Goal: Task Accomplishment & Management: Manage account settings

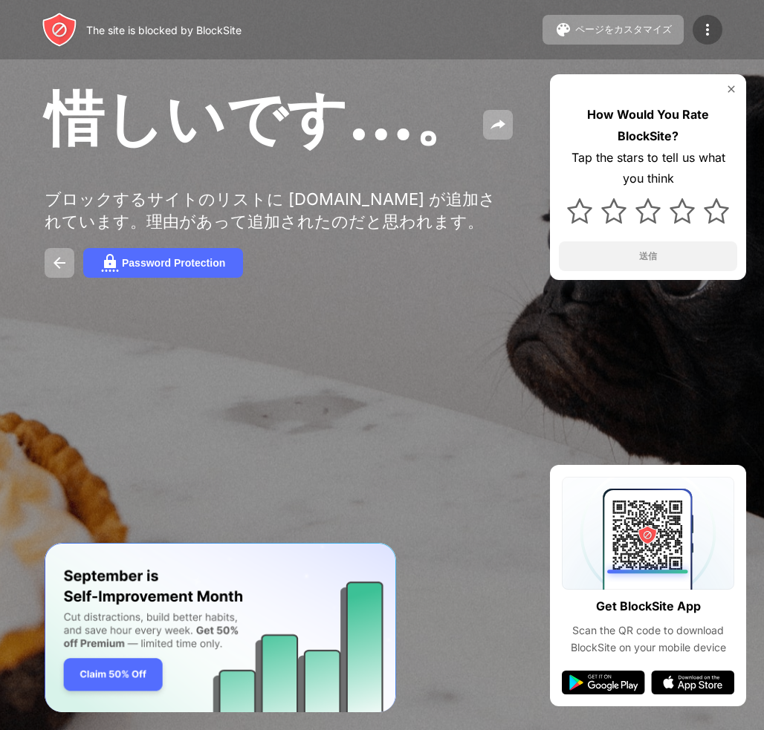
drag, startPoint x: 0, startPoint y: 0, endPoint x: 713, endPoint y: 32, distance: 714.1
click at [713, 32] on img at bounding box center [708, 30] width 18 height 18
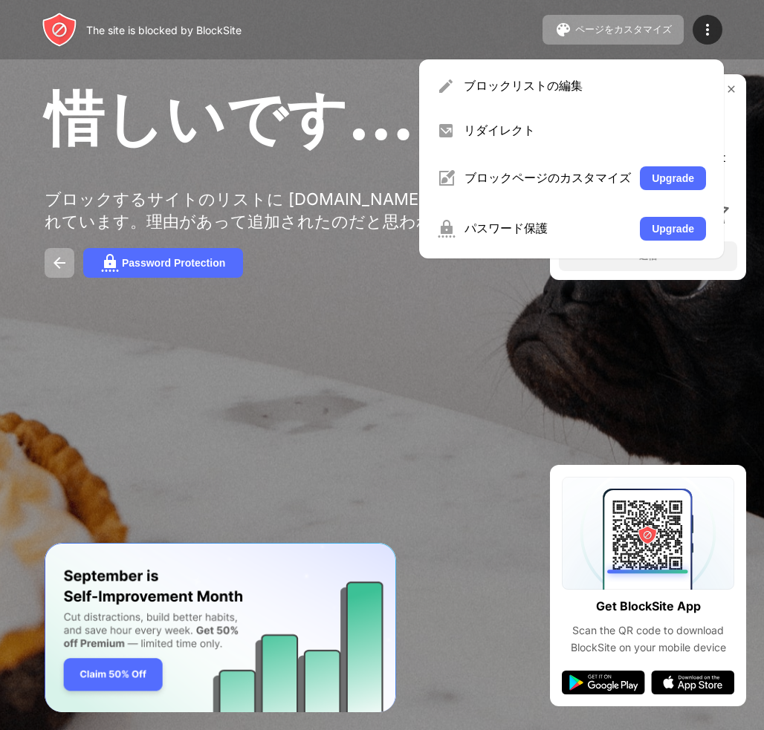
click at [375, 33] on div "The site is blocked by BlockSite ページをカスタマイズ ブロックリストの編集 リダイレクト ブロックページのカスタマイズ Up…" at bounding box center [382, 29] width 764 height 59
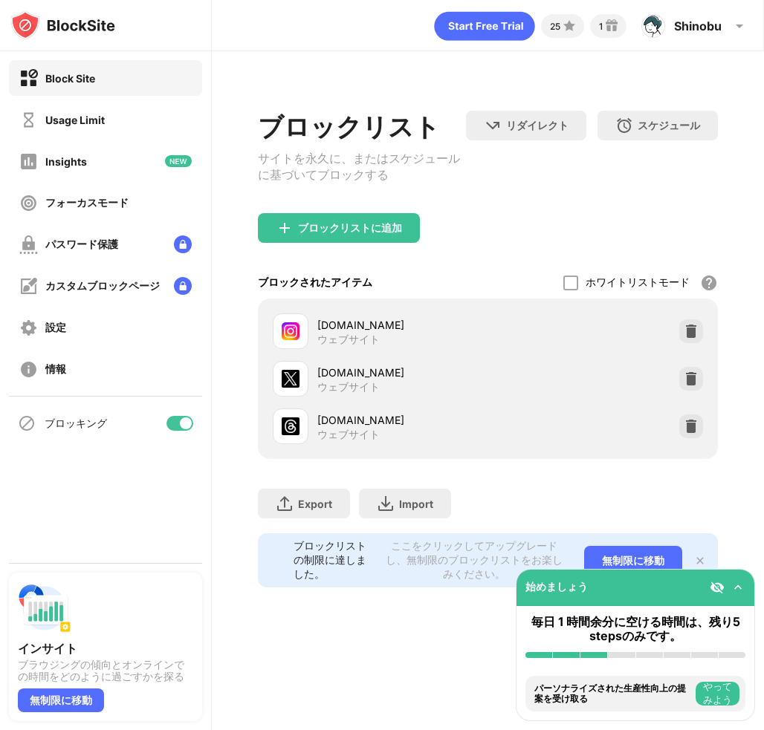
click at [172, 424] on div at bounding box center [179, 423] width 27 height 15
